Goal: Task Accomplishment & Management: Complete application form

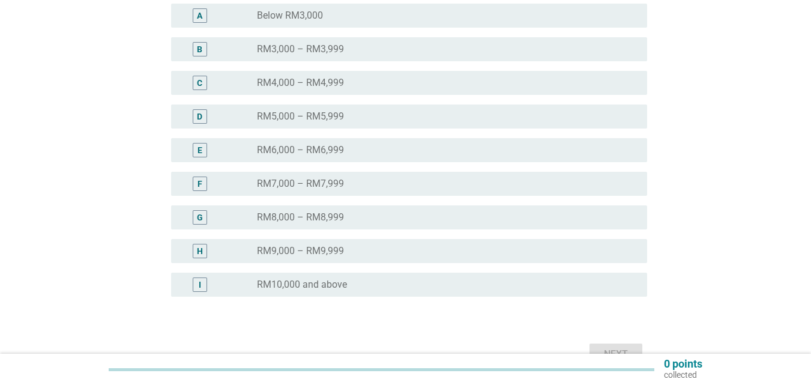
scroll to position [240, 0]
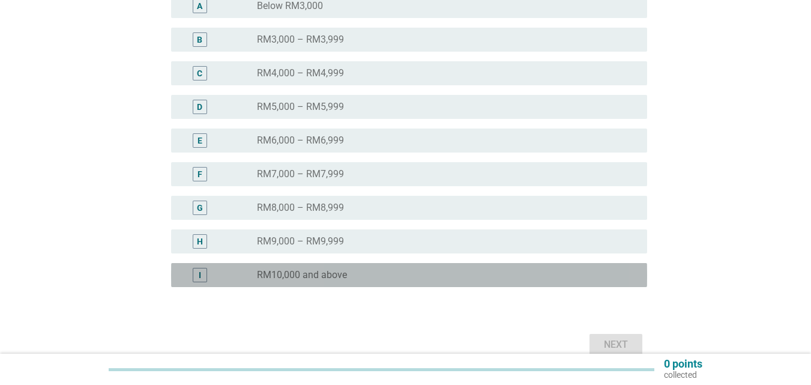
click at [335, 278] on label "RM10,000 and above" at bounding box center [302, 275] width 90 height 12
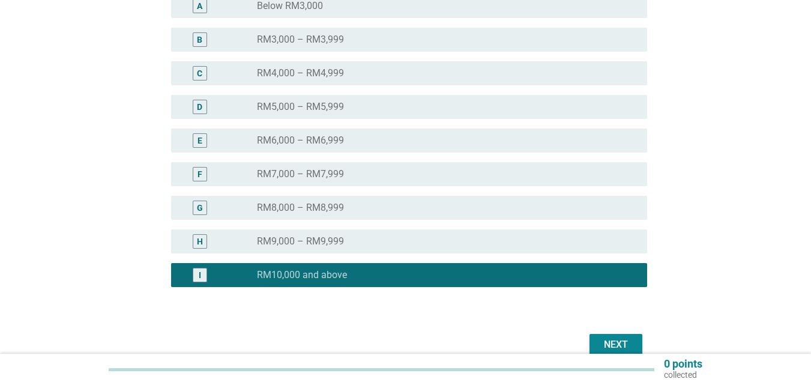
click at [606, 343] on div "Next" at bounding box center [616, 344] width 34 height 14
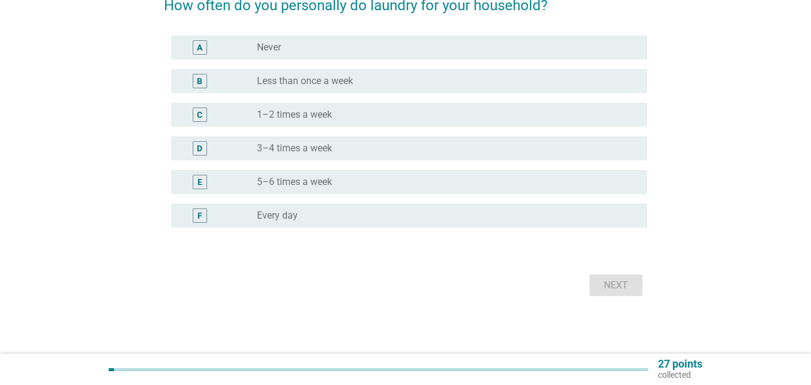
scroll to position [0, 0]
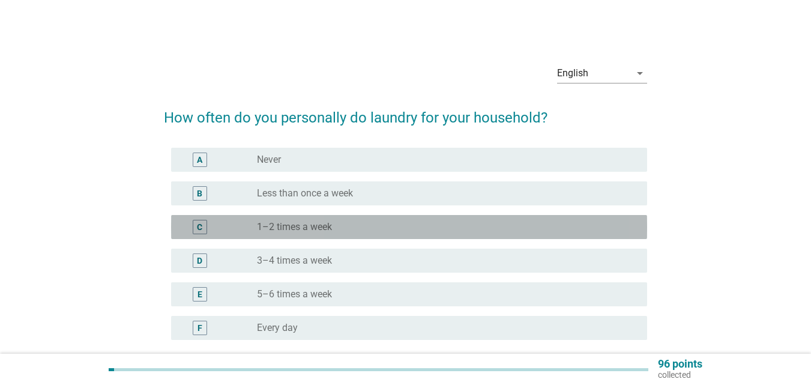
click at [301, 221] on label "1–2 times a week" at bounding box center [294, 227] width 75 height 12
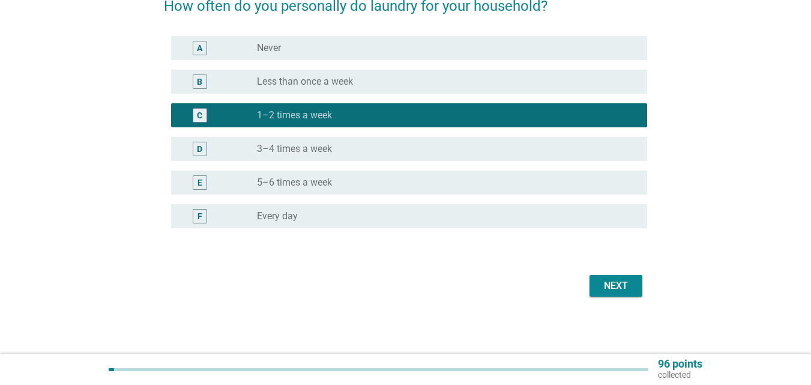
scroll to position [112, 0]
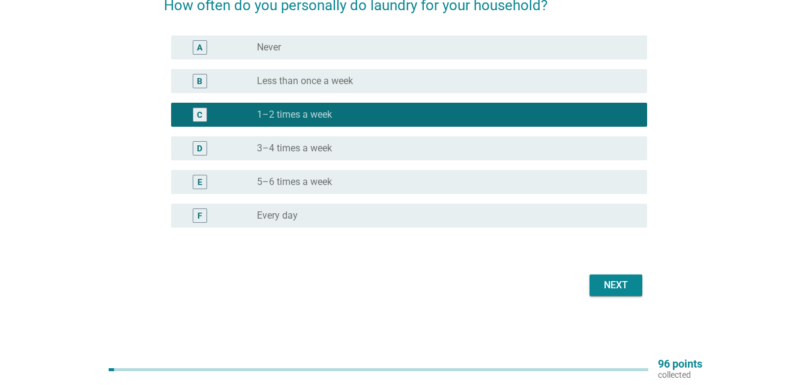
click at [630, 282] on div "Next" at bounding box center [616, 285] width 34 height 14
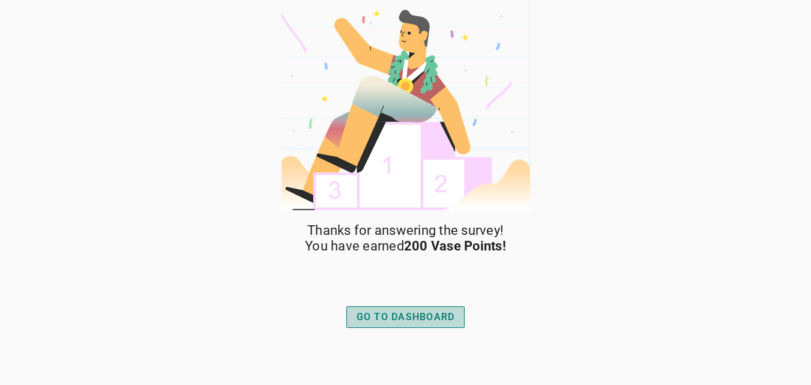
click at [402, 323] on div "GO TO DASHBOARD" at bounding box center [406, 317] width 98 height 14
